Goal: Task Accomplishment & Management: Manage account settings

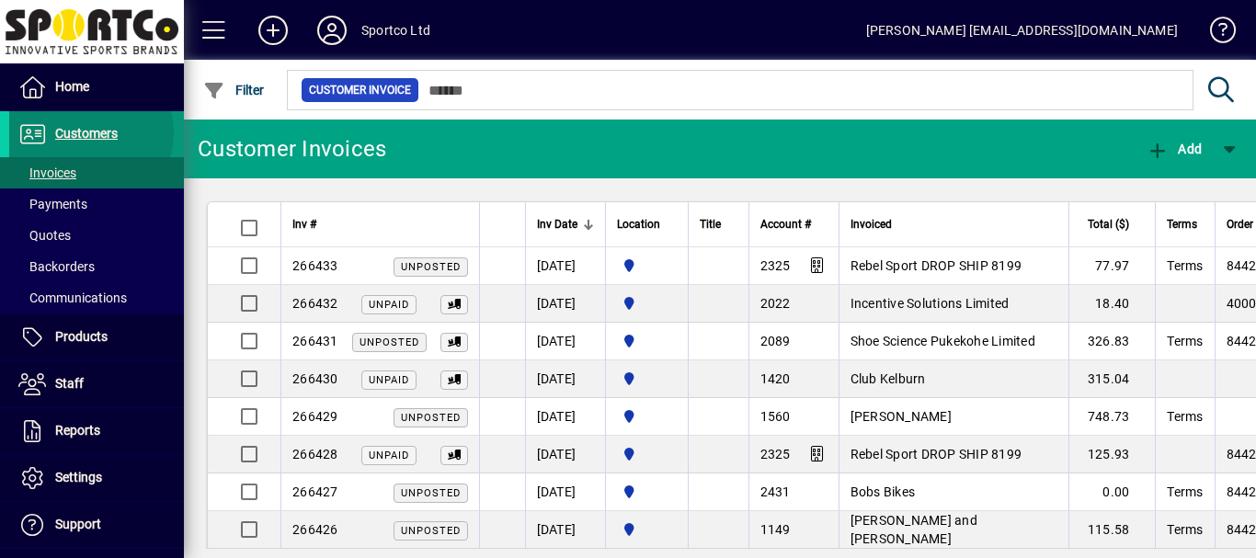
click at [86, 133] on span "Customers" at bounding box center [86, 133] width 63 height 15
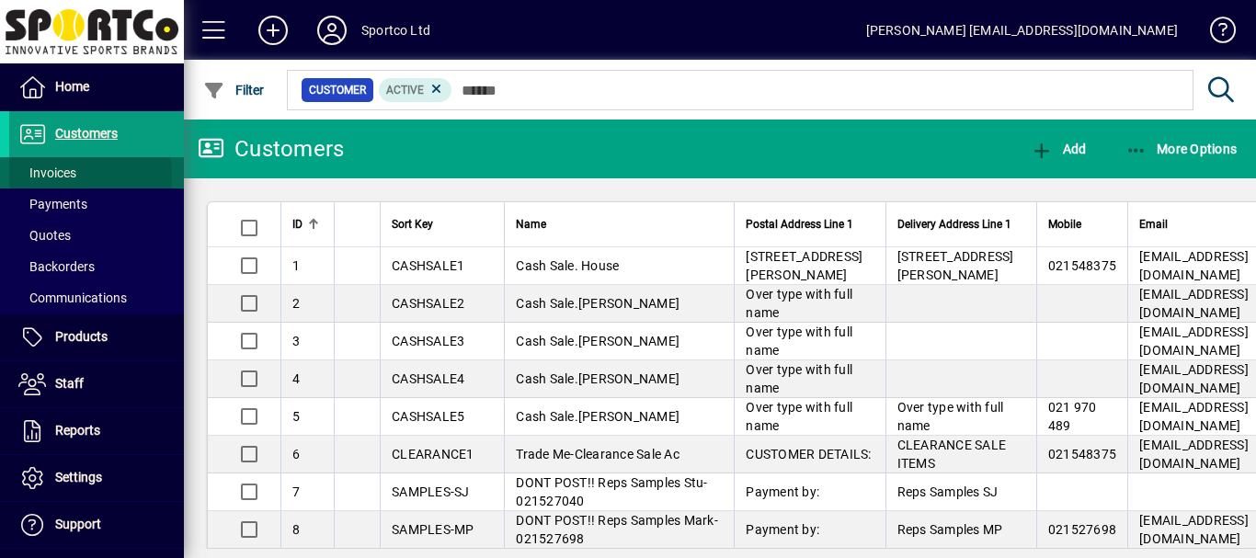
click at [51, 176] on span "Invoices" at bounding box center [47, 172] width 58 height 15
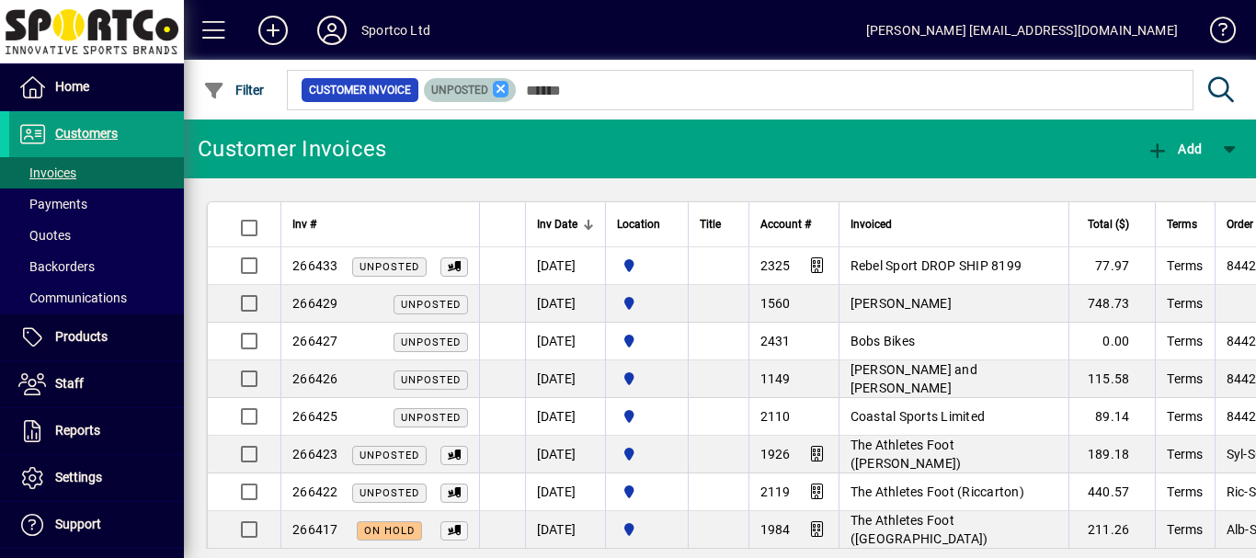
click at [497, 88] on icon at bounding box center [501, 89] width 17 height 17
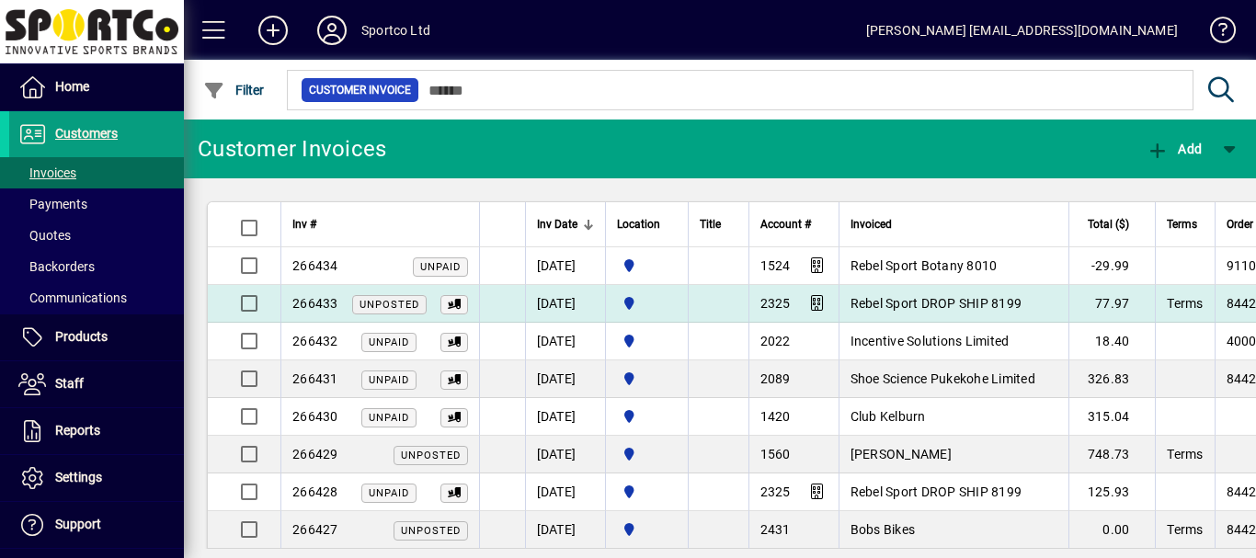
click at [948, 302] on span "Rebel Sport DROP SHIP 8199" at bounding box center [936, 303] width 172 height 15
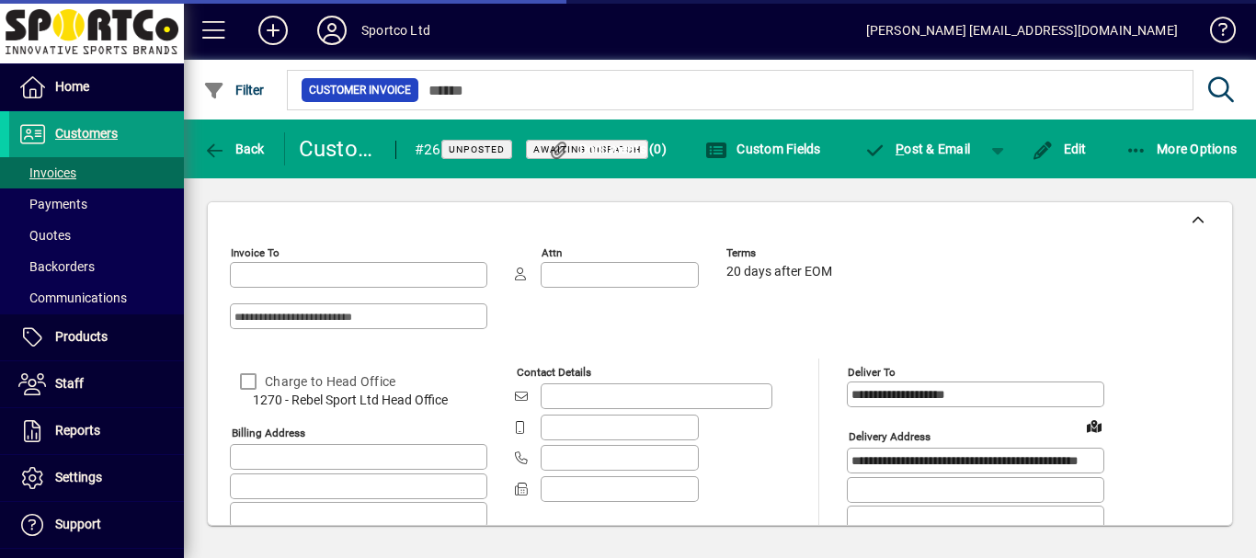
type input "**********"
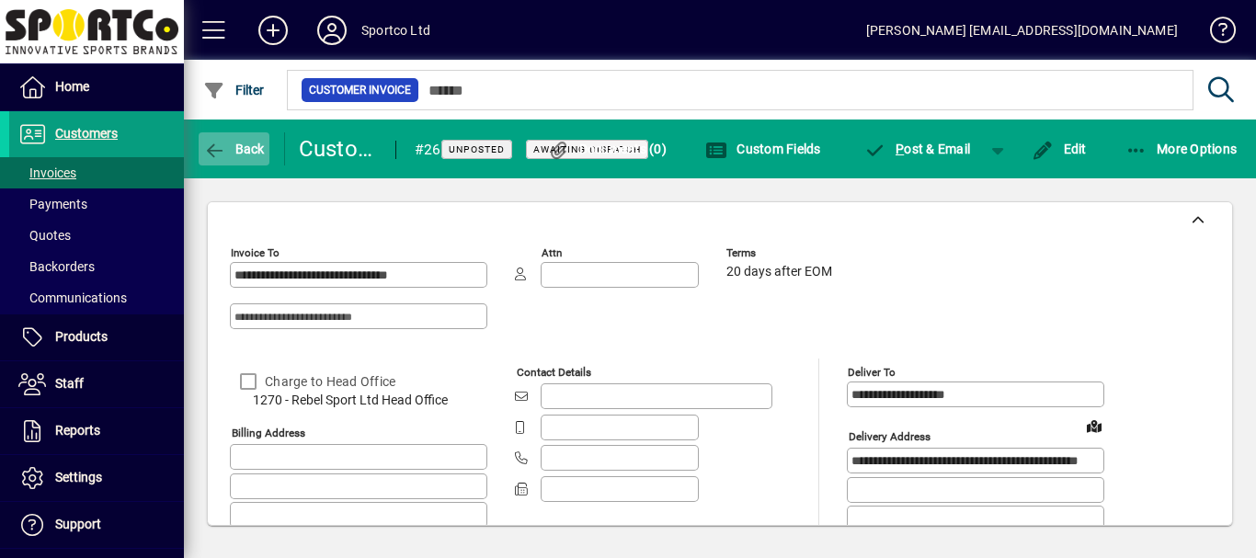
click at [236, 147] on span "Back" at bounding box center [234, 149] width 62 height 15
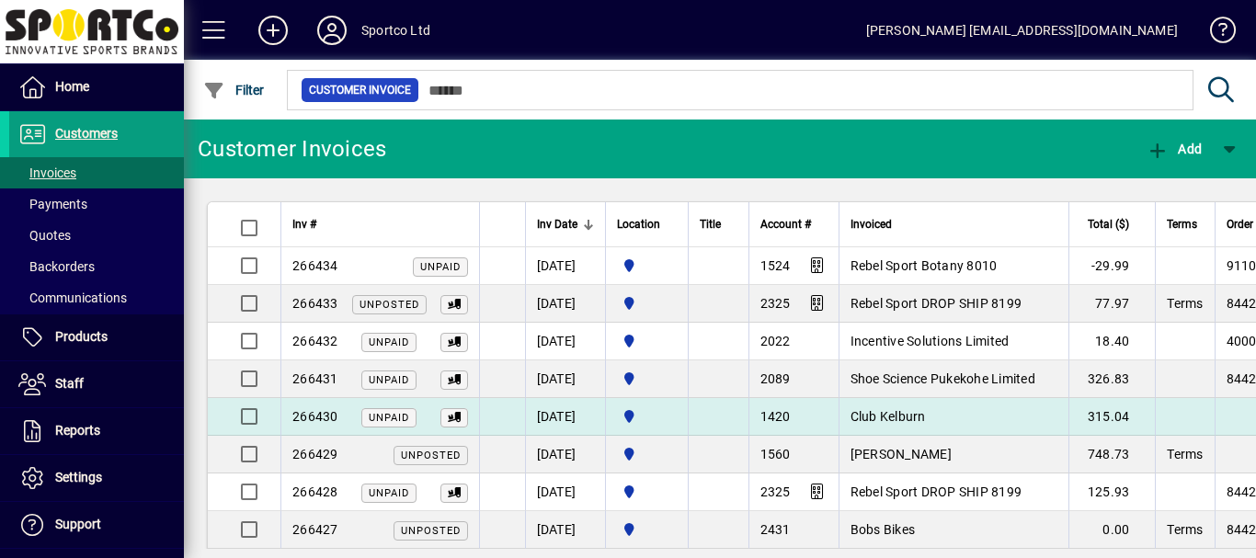
click at [919, 419] on span "Club Kelburn" at bounding box center [887, 416] width 75 height 15
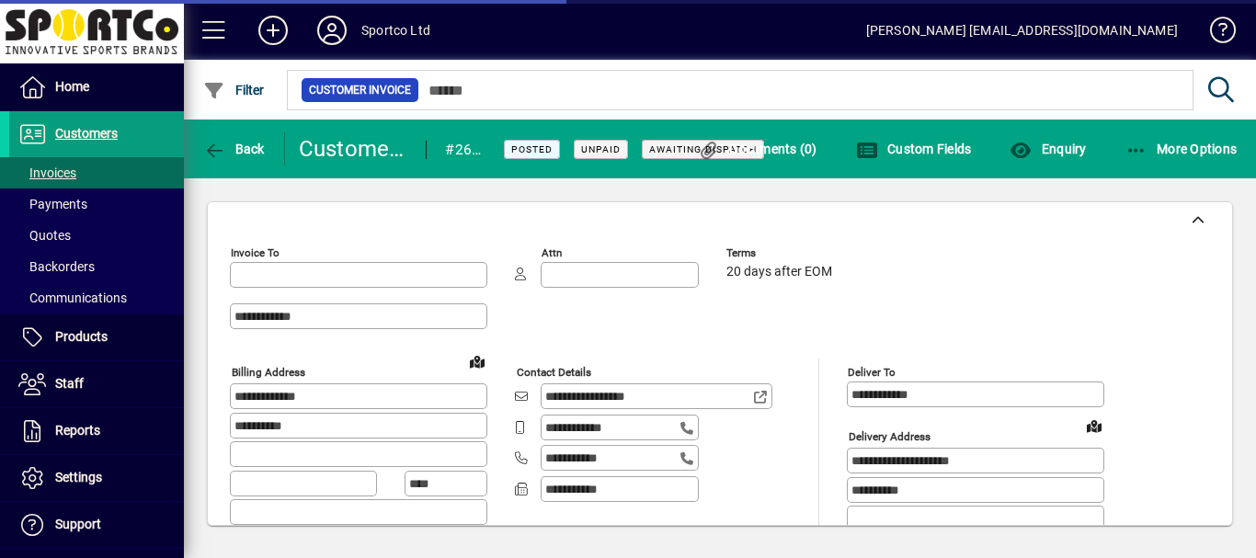
type input "**********"
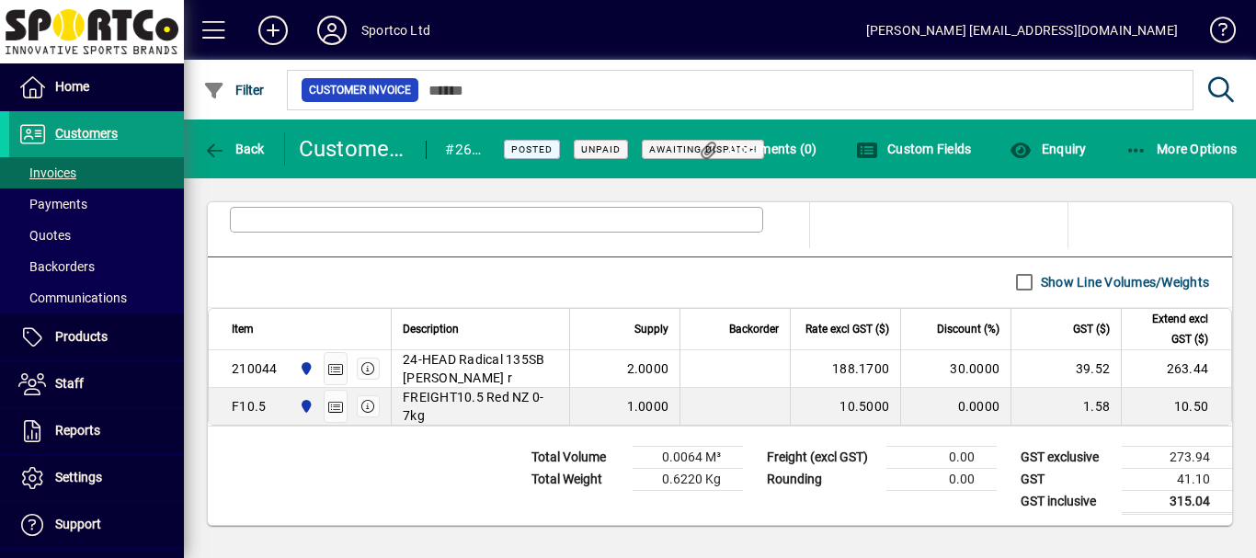
scroll to position [986, 0]
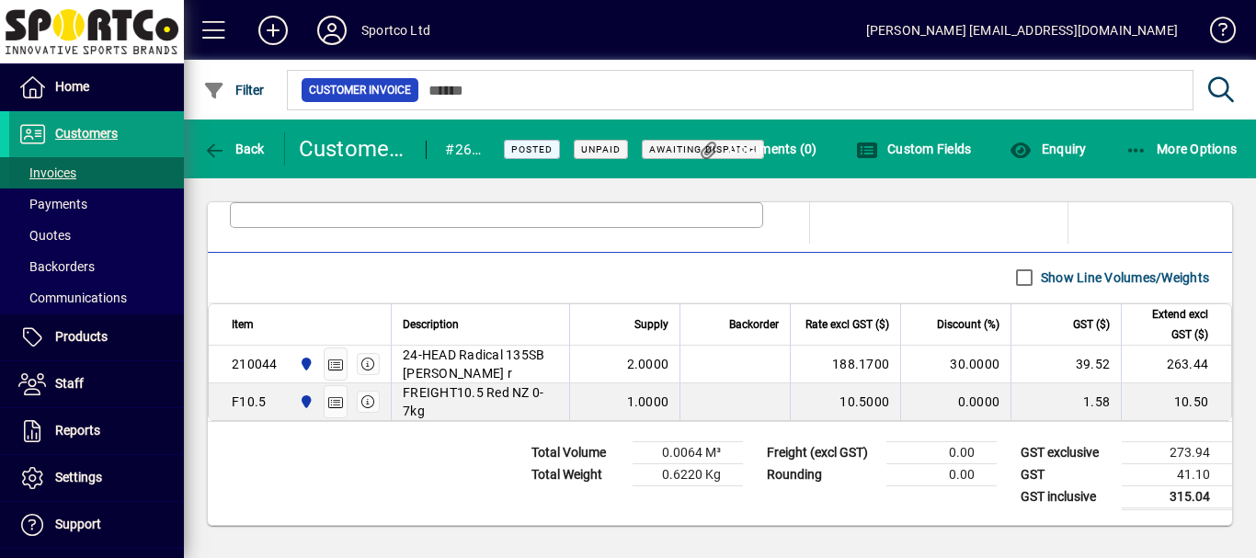
click at [54, 173] on span "Invoices" at bounding box center [47, 172] width 58 height 15
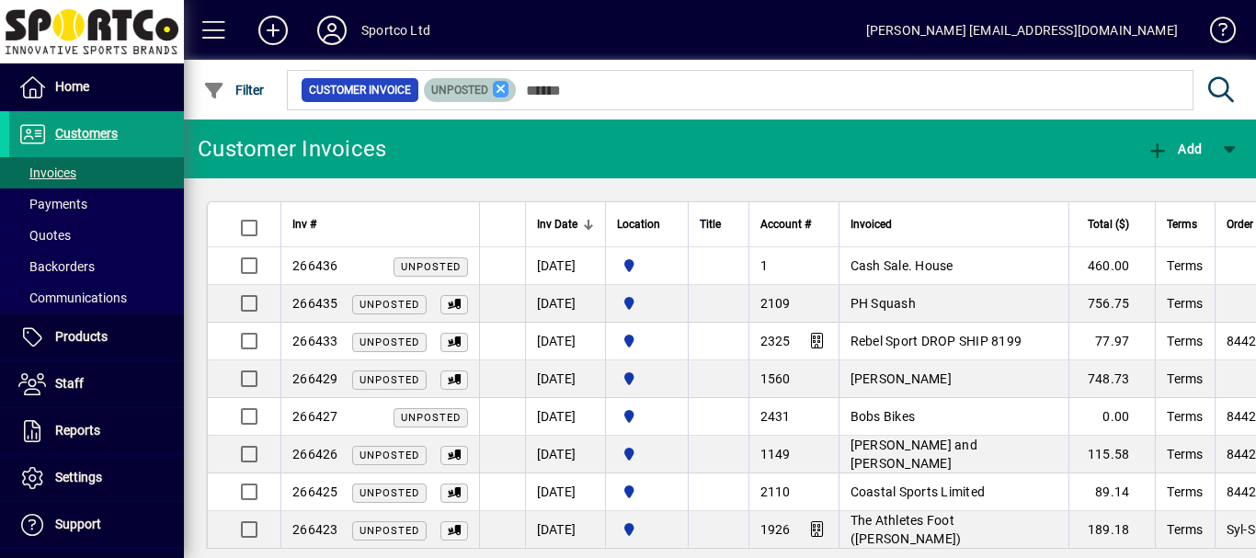
click at [496, 93] on icon at bounding box center [501, 89] width 17 height 17
